Goal: Information Seeking & Learning: Find specific fact

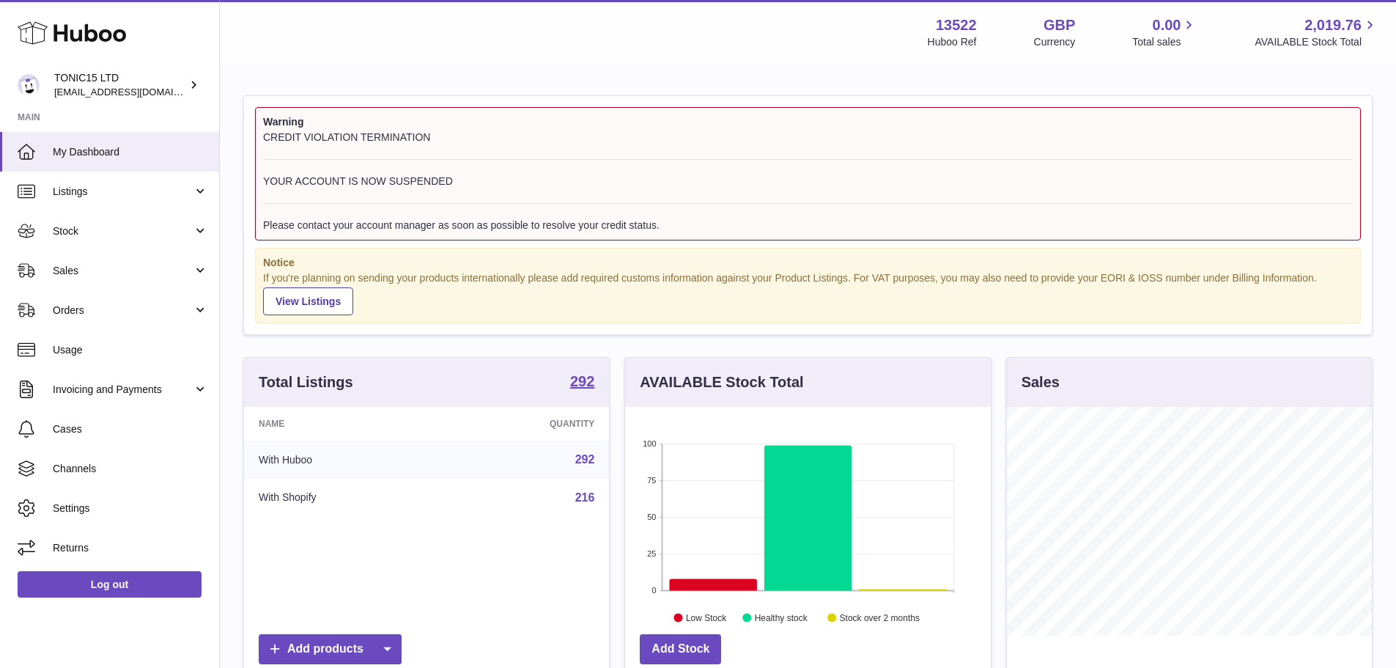
scroll to position [229, 366]
drag, startPoint x: 265, startPoint y: 137, endPoint x: 448, endPoint y: 128, distance: 183.4
click at [448, 128] on div "Warning CREDIT VIOLATION TERMINATION YOUR ACCOUNT IS NOW SUSPENDED Please conta…" at bounding box center [808, 173] width 1106 height 133
click at [450, 142] on div "CREDIT VIOLATION TERMINATION YOUR ACCOUNT IS NOW SUSPENDED Please contact your …" at bounding box center [808, 181] width 1090 height 102
drag, startPoint x: 448, startPoint y: 176, endPoint x: 303, endPoint y: 180, distance: 144.4
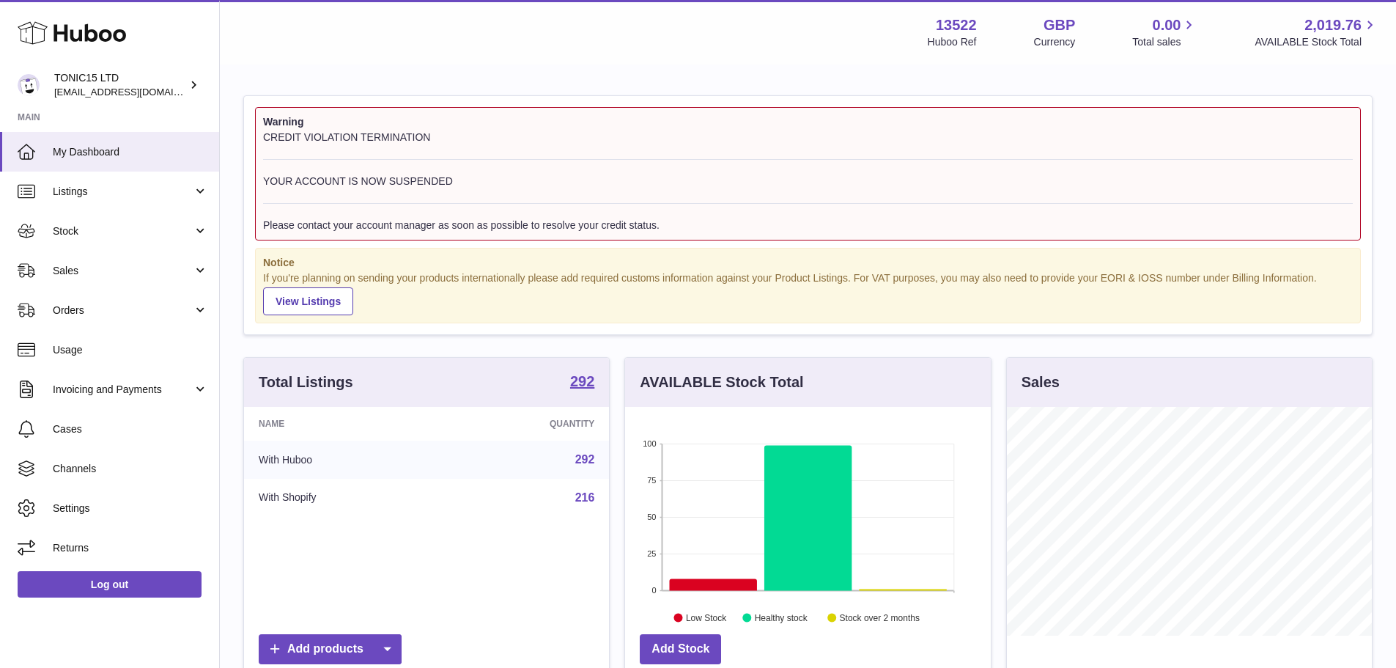
click at [303, 180] on div "CREDIT VIOLATION TERMINATION YOUR ACCOUNT IS NOW SUSPENDED Please contact your …" at bounding box center [808, 181] width 1090 height 102
click at [313, 187] on div "CREDIT VIOLATION TERMINATION YOUR ACCOUNT IS NOW SUSPENDED Please contact your …" at bounding box center [808, 181] width 1090 height 102
click at [99, 401] on link "Invoicing and Payments" at bounding box center [109, 389] width 219 height 40
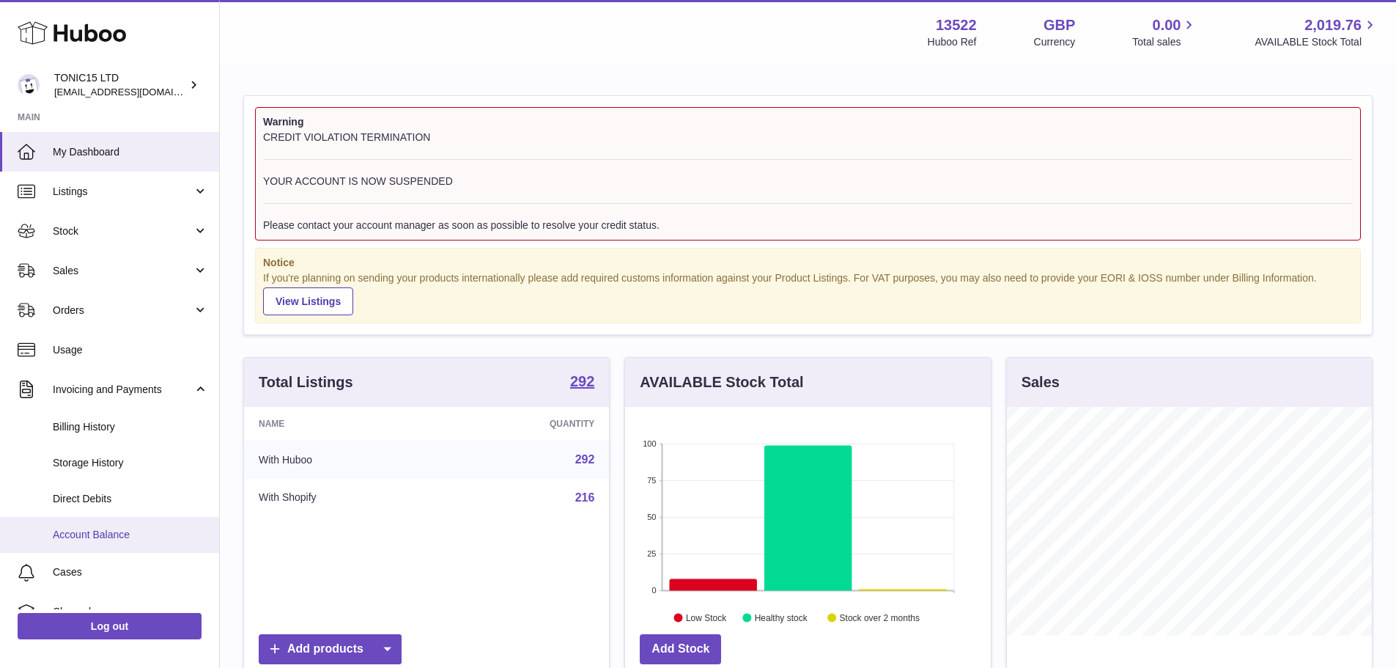
click at [105, 535] on span "Account Balance" at bounding box center [130, 535] width 155 height 14
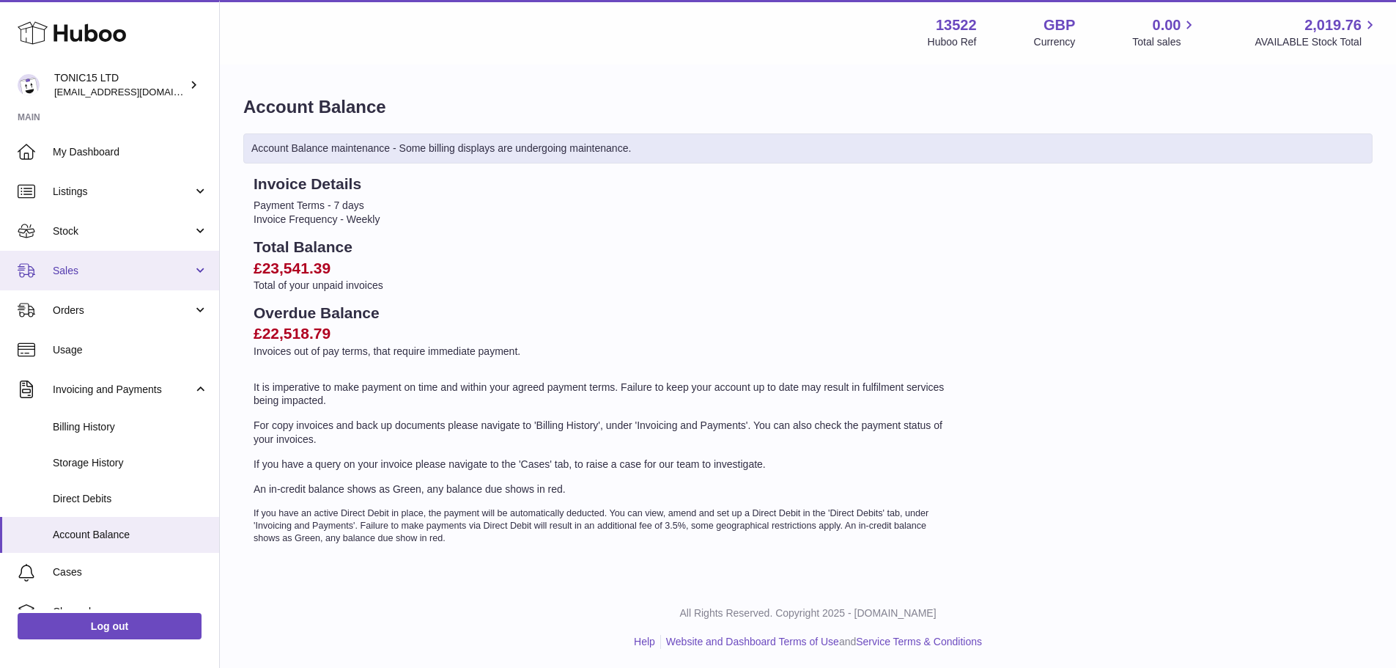
click at [111, 264] on span "Sales" at bounding box center [123, 271] width 140 height 14
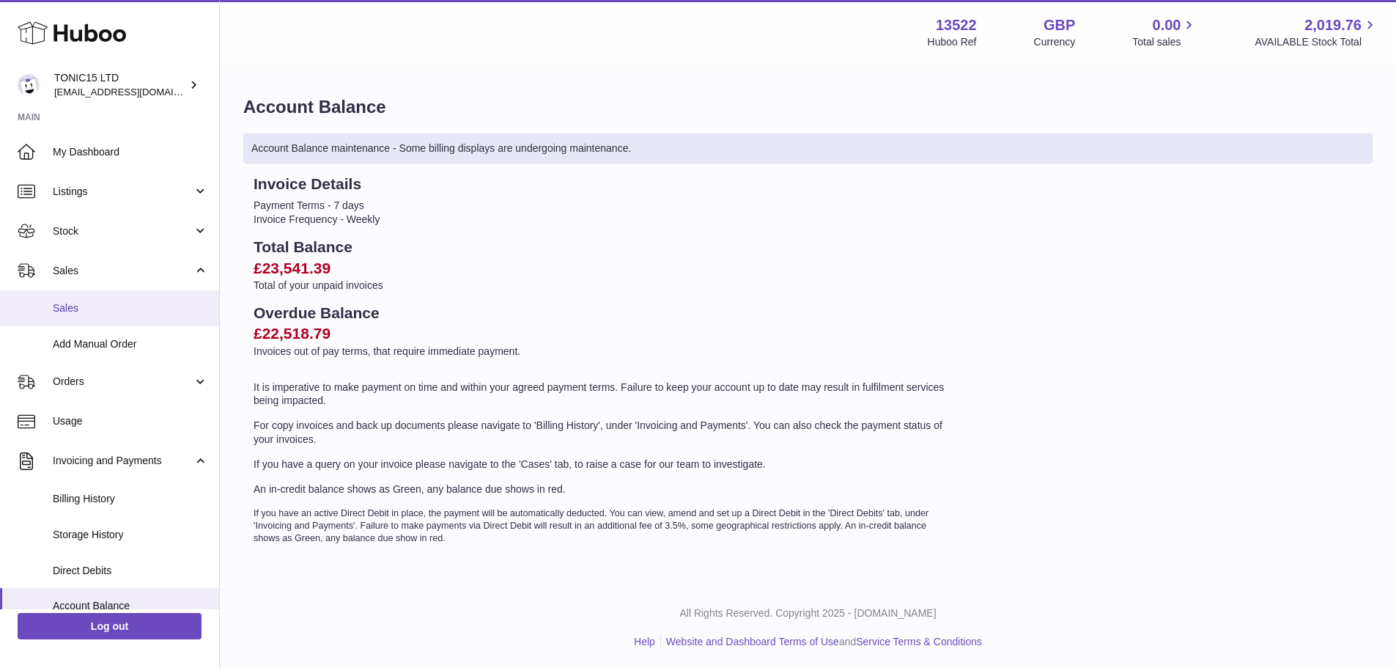
click at [129, 314] on span "Sales" at bounding box center [130, 308] width 155 height 14
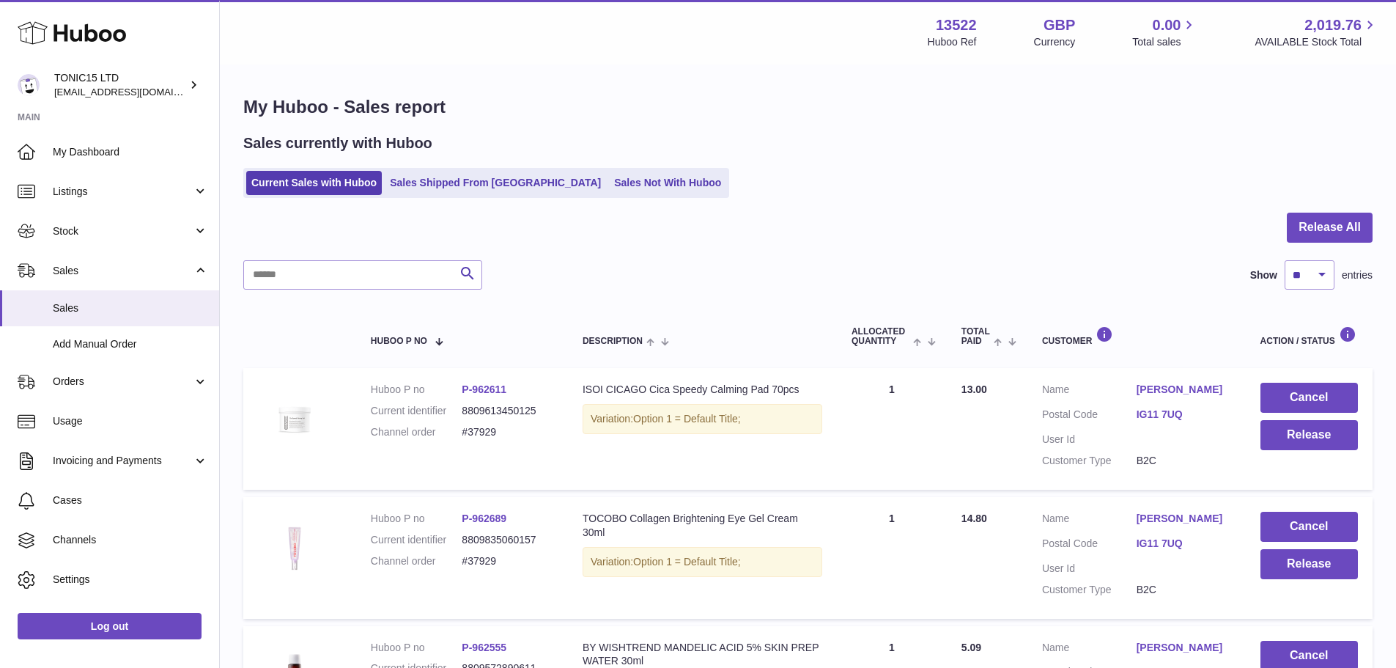
click at [599, 245] on div at bounding box center [807, 237] width 1129 height 48
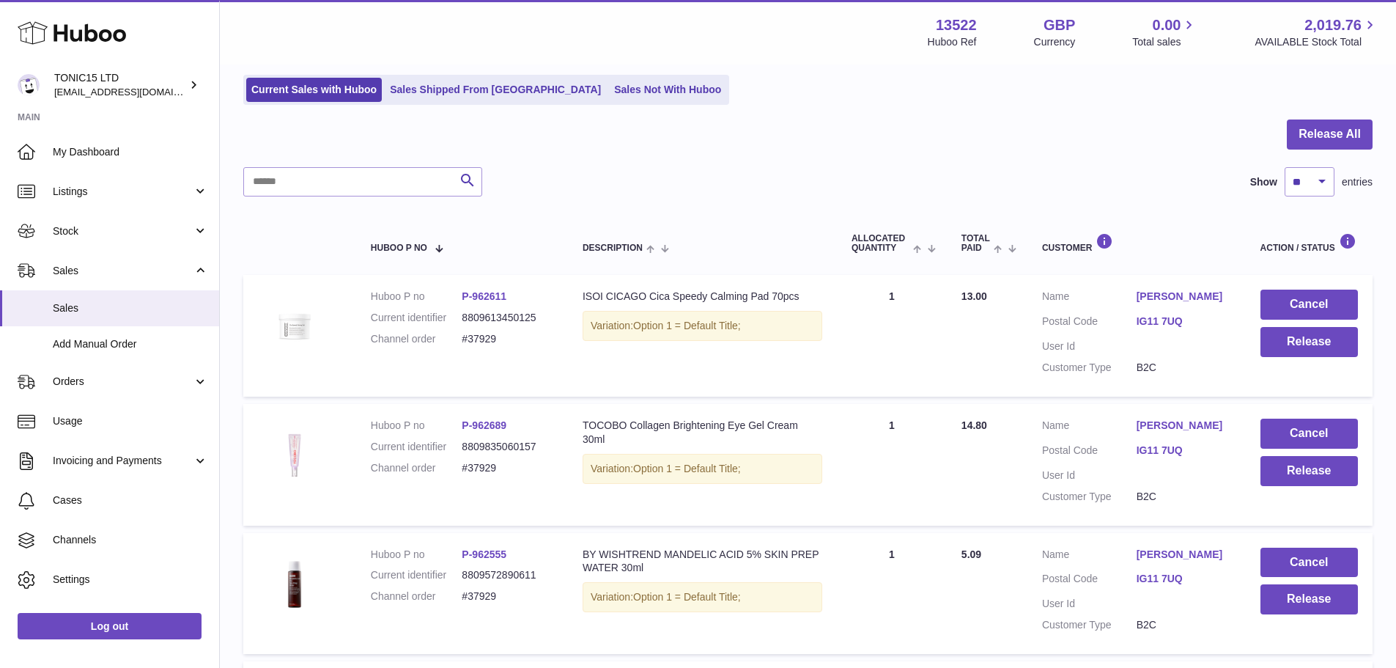
scroll to position [73, 0]
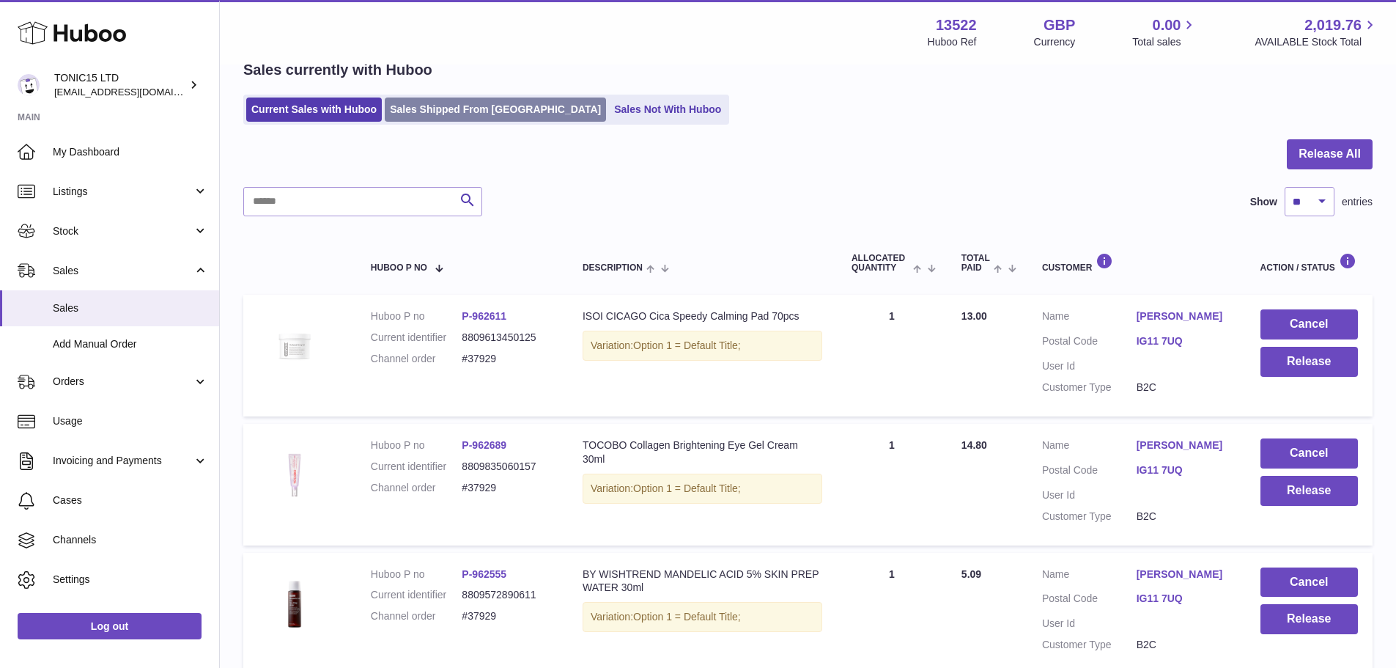
click at [418, 102] on link "Sales Shipped From Huboo" at bounding box center [495, 109] width 221 height 24
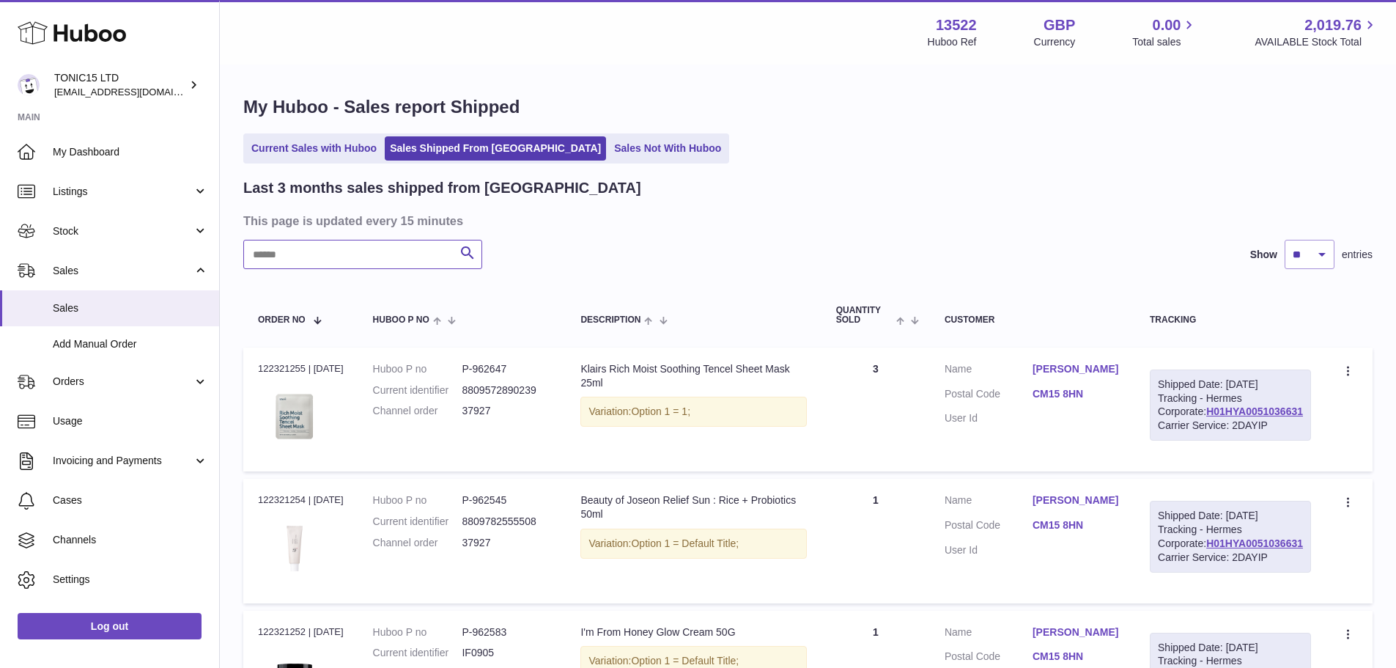
click at [382, 246] on input "text" at bounding box center [362, 254] width 239 height 29
paste input "*****"
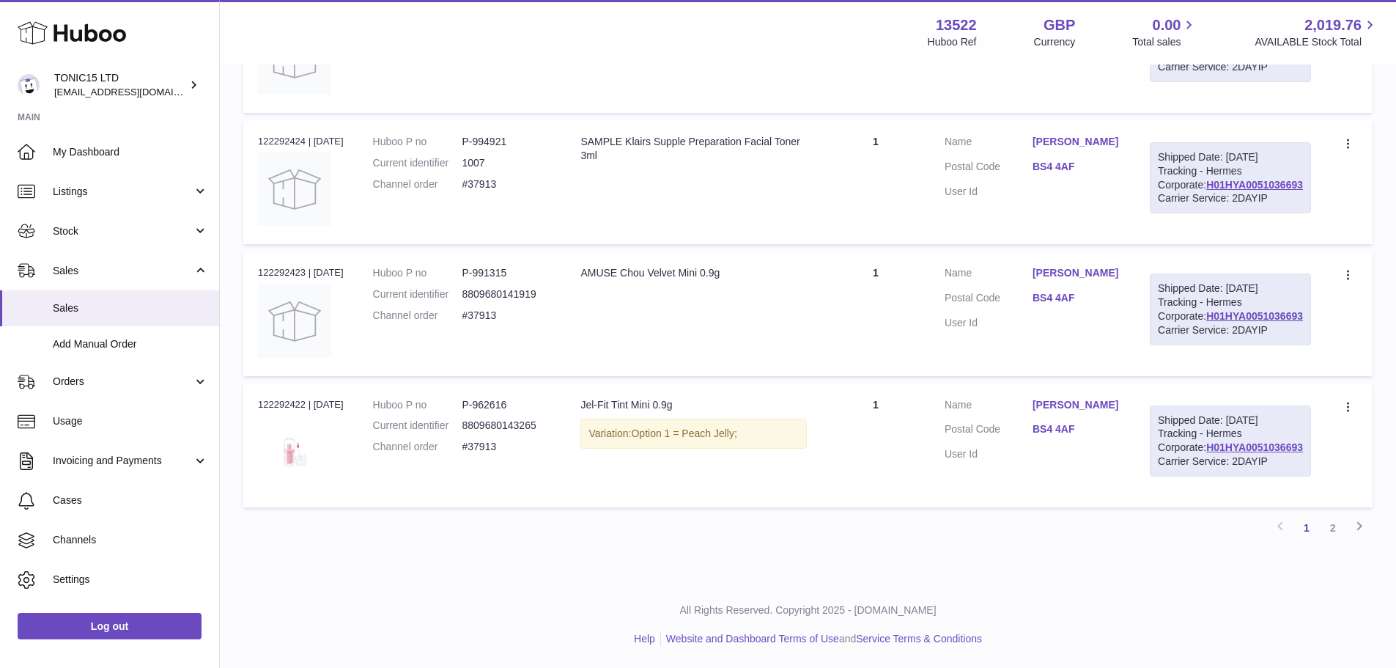
scroll to position [1476, 0]
type input "*****"
drag, startPoint x: 695, startPoint y: 378, endPoint x: 585, endPoint y: 367, distance: 110.5
click at [585, 383] on td "Description Jel-Fit Tint Mini 0.9g Variation: Option 1 = Peach Jelly;" at bounding box center [693, 445] width 255 height 124
click at [313, 459] on link at bounding box center [294, 453] width 73 height 77
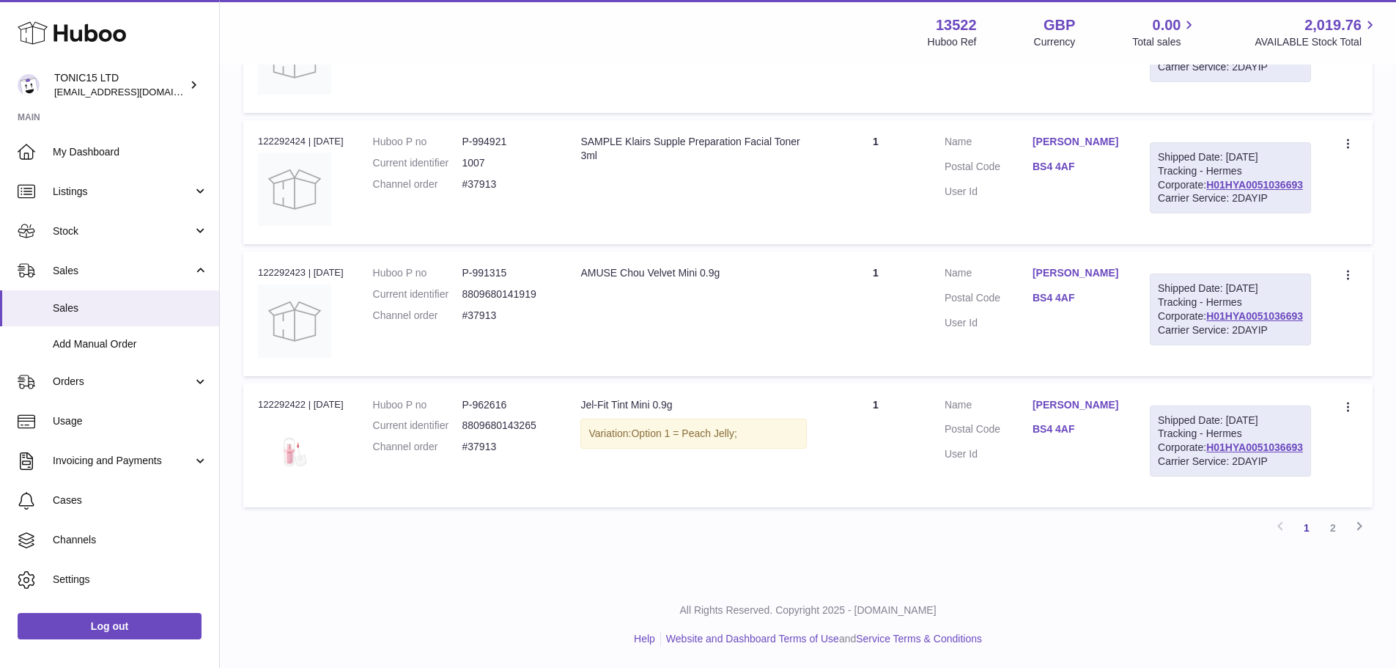
click at [739, 251] on td "Description AMUSE Chou Velvet Mini 0.9g" at bounding box center [693, 313] width 255 height 124
click at [498, 398] on dd "P-962616" at bounding box center [506, 405] width 89 height 14
copy dd "962616"
